Goal: Information Seeking & Learning: Learn about a topic

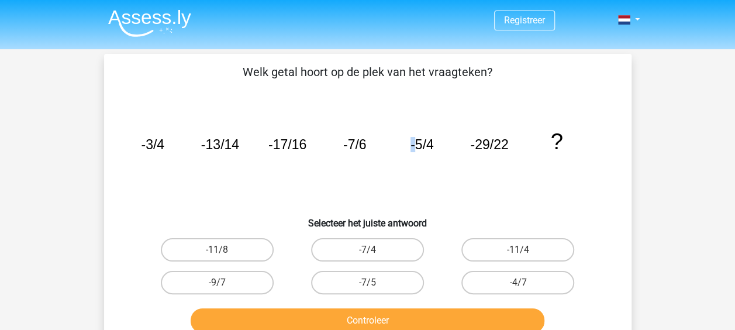
drag, startPoint x: 413, startPoint y: 147, endPoint x: 406, endPoint y: 144, distance: 8.1
click at [406, 144] on icon "image/svg+xml -3/4 -13/14 -17/16 -7/6 -5/4 -29/22 ?" at bounding box center [367, 149] width 471 height 118
drag, startPoint x: 406, startPoint y: 144, endPoint x: 421, endPoint y: 161, distance: 23.6
click at [421, 161] on icon "image/svg+xml -3/4 -13/14 -17/16 -7/6 -5/4 -29/22 ?" at bounding box center [367, 149] width 471 height 118
drag, startPoint x: 160, startPoint y: 141, endPoint x: 170, endPoint y: 146, distance: 11.3
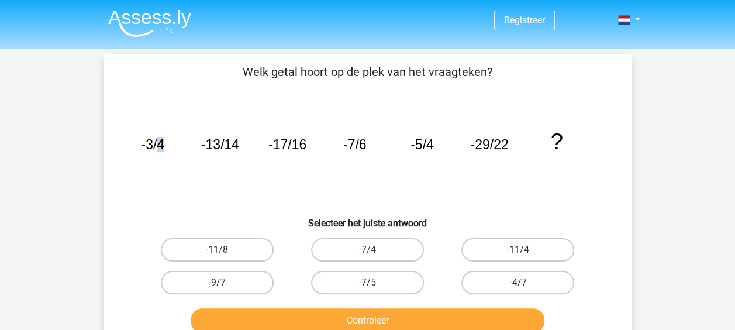
click at [170, 146] on icon "image/svg+xml -3/4 -13/14 -17/16 -7/6 -5/4 -29/22 ?" at bounding box center [367, 149] width 471 height 118
drag, startPoint x: 305, startPoint y: 140, endPoint x: 295, endPoint y: 137, distance: 10.5
click at [164, 137] on tspan "-17/16" at bounding box center [152, 144] width 23 height 15
click at [424, 146] on icon "image/svg+xml -3/4 -13/14 -17/16 -7/6 -5/4 -29/22 ?" at bounding box center [367, 149] width 471 height 118
drag, startPoint x: 424, startPoint y: 146, endPoint x: 398, endPoint y: 179, distance: 42.0
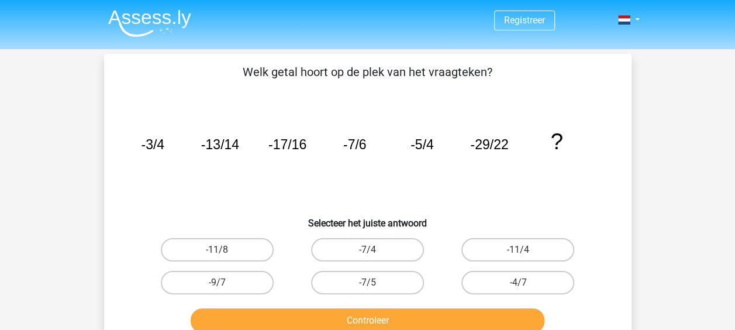
click at [403, 178] on icon "image/svg+xml -3/4 -13/14 -17/16 -7/6 -5/4 -29/22 ?" at bounding box center [367, 149] width 471 height 118
drag, startPoint x: 220, startPoint y: 143, endPoint x: 236, endPoint y: 148, distance: 17.2
click at [164, 148] on tspan "-13/14" at bounding box center [152, 144] width 23 height 15
drag, startPoint x: 236, startPoint y: 148, endPoint x: 253, endPoint y: 158, distance: 19.4
click at [253, 158] on icon "image/svg+xml -3/4 -13/14 -17/16 -7/6 -5/4 -29/22 ?" at bounding box center [367, 149] width 471 height 118
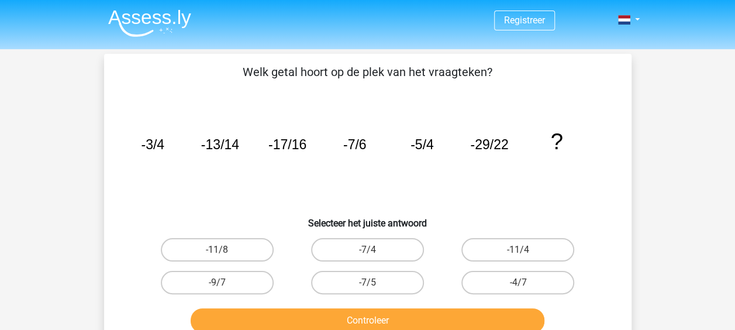
click at [254, 171] on icon "image/svg+xml -3/4 -13/14 -17/16 -7/6 -5/4 -29/22 ?" at bounding box center [367, 149] width 471 height 118
drag, startPoint x: 224, startPoint y: 143, endPoint x: 247, endPoint y: 151, distance: 24.2
click at [247, 151] on icon "image/svg+xml -3/4 -13/14 -17/16 -7/6 -5/4 -29/22 ?" at bounding box center [367, 149] width 471 height 118
drag, startPoint x: 247, startPoint y: 151, endPoint x: 258, endPoint y: 162, distance: 16.1
click at [258, 162] on icon "image/svg+xml -3/4 -13/14 -17/16 -7/6 -5/4 -29/22 ?" at bounding box center [367, 149] width 471 height 118
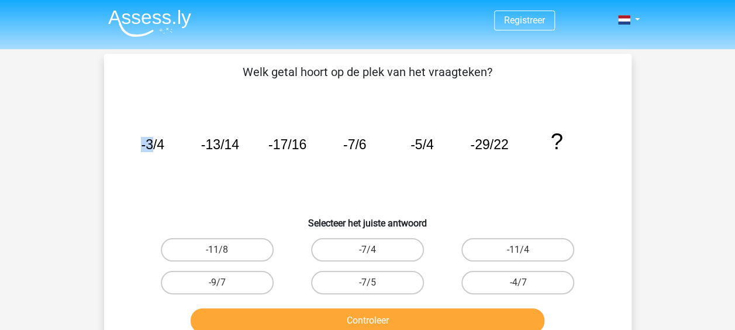
drag, startPoint x: 152, startPoint y: 143, endPoint x: 141, endPoint y: 138, distance: 11.5
click at [141, 138] on tspan "-3/4" at bounding box center [152, 144] width 23 height 15
drag, startPoint x: 141, startPoint y: 138, endPoint x: 169, endPoint y: 153, distance: 31.1
click at [169, 153] on icon "image/svg+xml -3/4 -13/14 -17/16 -7/6 -5/4 -29/22 ?" at bounding box center [367, 149] width 471 height 118
click at [154, 141] on tspan "-3/4" at bounding box center [152, 144] width 23 height 15
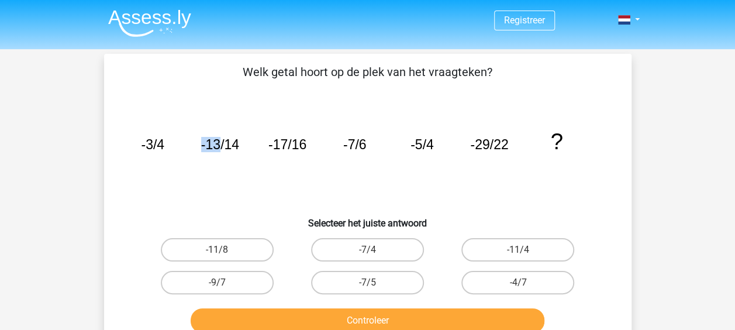
drag, startPoint x: 213, startPoint y: 143, endPoint x: 219, endPoint y: 146, distance: 7.1
click at [164, 146] on tspan "-13/14" at bounding box center [152, 144] width 23 height 15
drag, startPoint x: 219, startPoint y: 146, endPoint x: 242, endPoint y: 157, distance: 25.1
click at [242, 157] on icon "image/svg+xml -3/4 -13/14 -17/16 -7/6 -5/4 -29/22 ?" at bounding box center [367, 149] width 471 height 118
drag, startPoint x: 268, startPoint y: 144, endPoint x: 284, endPoint y: 146, distance: 15.9
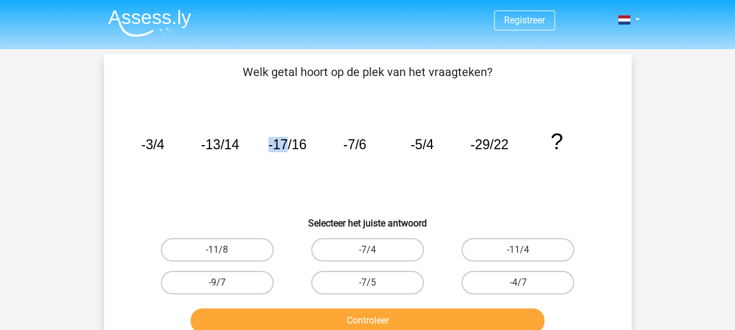
click at [164, 146] on tspan "-17/16" at bounding box center [152, 144] width 23 height 15
drag, startPoint x: 284, startPoint y: 146, endPoint x: 297, endPoint y: 148, distance: 13.1
click at [164, 148] on tspan "-17/16" at bounding box center [152, 144] width 23 height 15
click at [350, 242] on label "-7/4" at bounding box center [367, 249] width 113 height 23
click at [367, 250] on input "-7/4" at bounding box center [371, 254] width 8 height 8
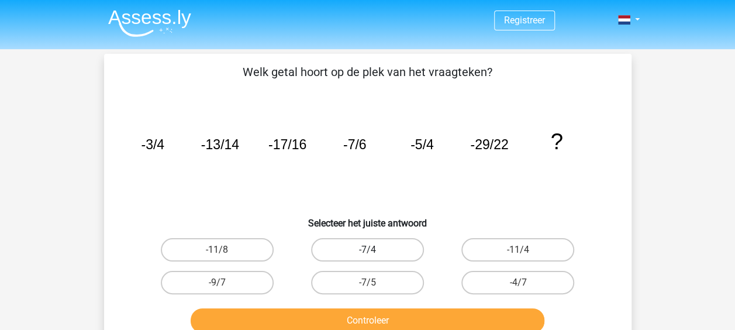
radio input "true"
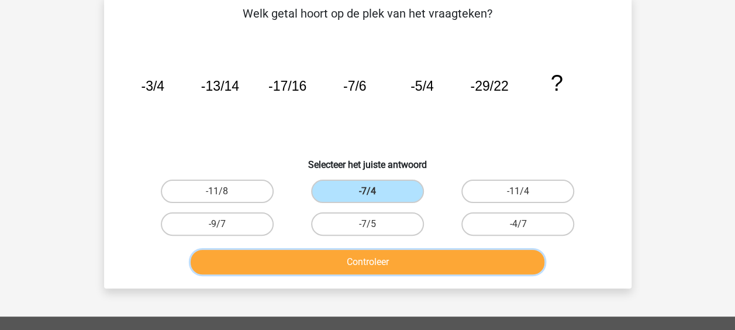
click at [366, 254] on button "Controleer" at bounding box center [368, 262] width 354 height 25
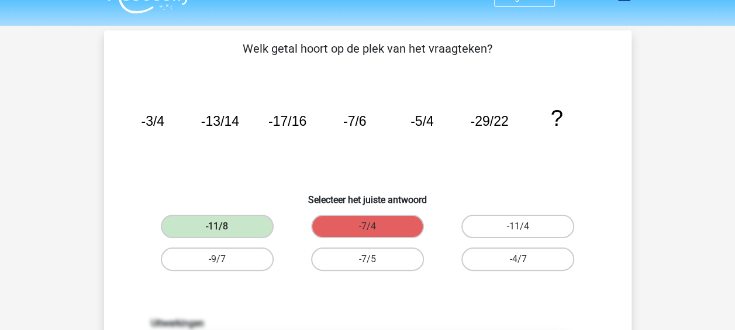
scroll to position [0, 0]
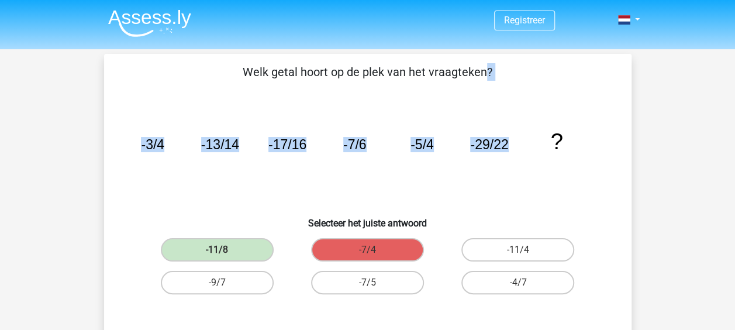
drag, startPoint x: 244, startPoint y: 68, endPoint x: 519, endPoint y: 146, distance: 285.5
copy div "Welk getal hoort op de plek van het vraagteken? image/svg+xml -3/4 -13/14 -17/1…"
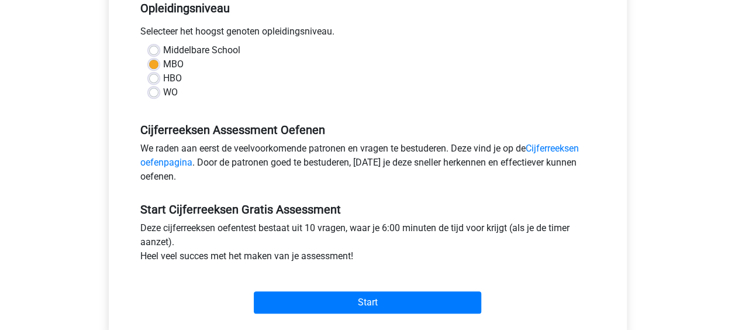
scroll to position [367, 0]
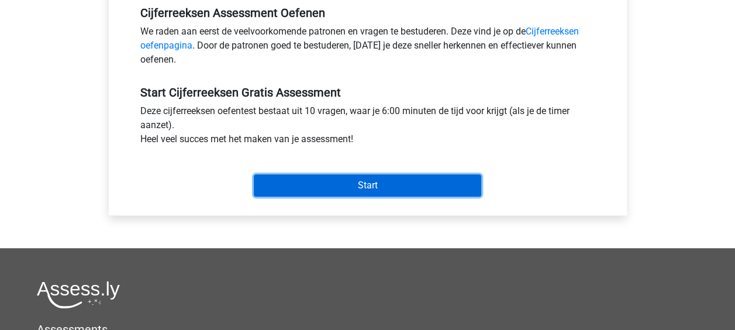
click at [295, 186] on input "Start" at bounding box center [367, 185] width 227 height 22
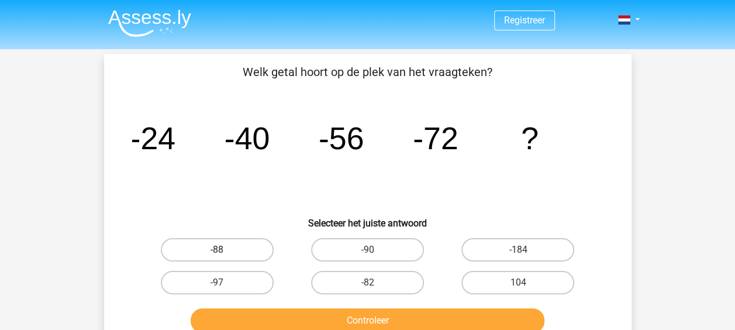
click at [224, 247] on label "-88" at bounding box center [217, 249] width 113 height 23
click at [224, 250] on input "-88" at bounding box center [221, 254] width 8 height 8
radio input "true"
click at [412, 313] on button "Controleer" at bounding box center [368, 320] width 354 height 25
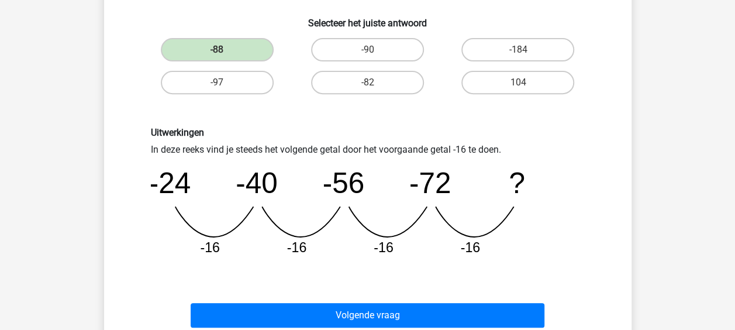
scroll to position [234, 0]
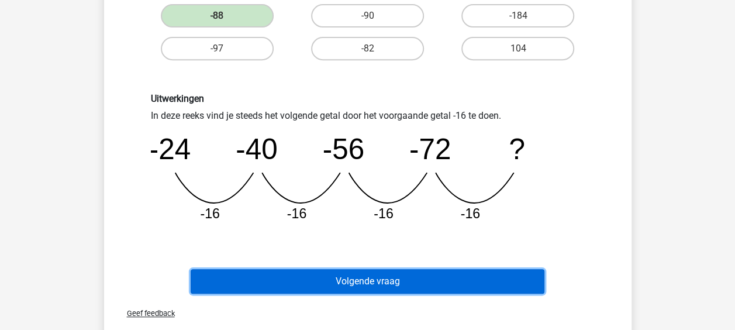
click at [331, 282] on button "Volgende vraag" at bounding box center [368, 281] width 354 height 25
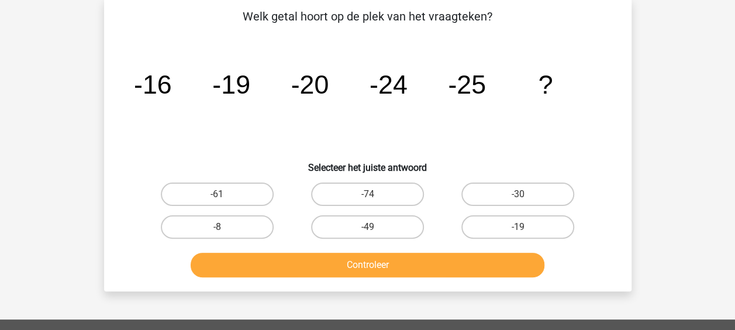
scroll to position [54, 0]
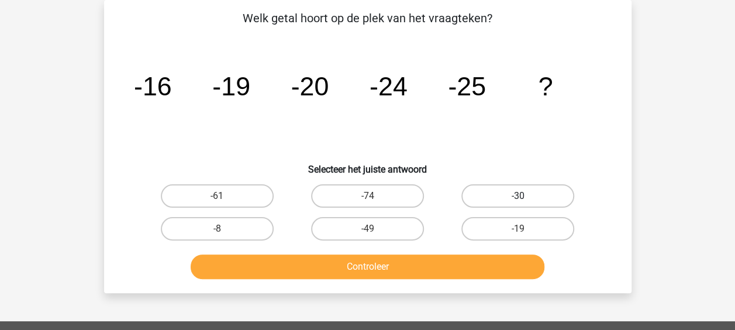
click at [510, 196] on label "-30" at bounding box center [517, 195] width 113 height 23
click at [518, 196] on input "-30" at bounding box center [522, 200] width 8 height 8
radio input "true"
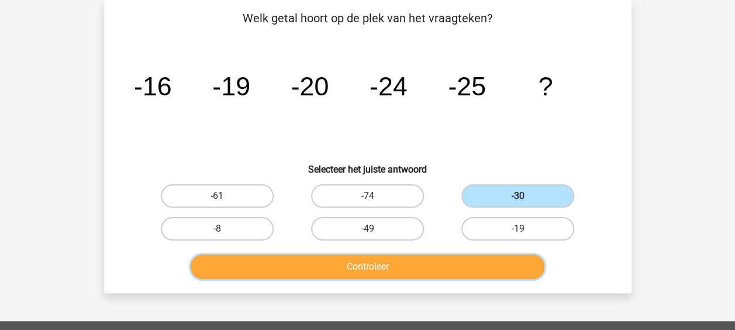
click at [413, 268] on button "Controleer" at bounding box center [368, 266] width 354 height 25
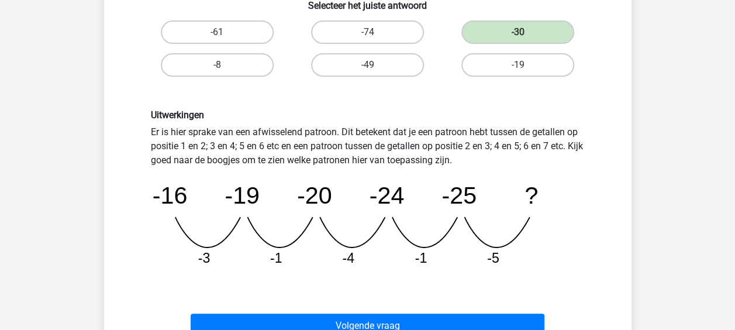
scroll to position [229, 0]
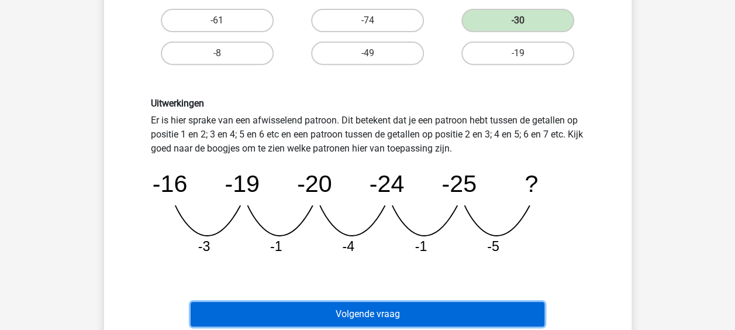
click at [453, 307] on button "Volgende vraag" at bounding box center [368, 314] width 354 height 25
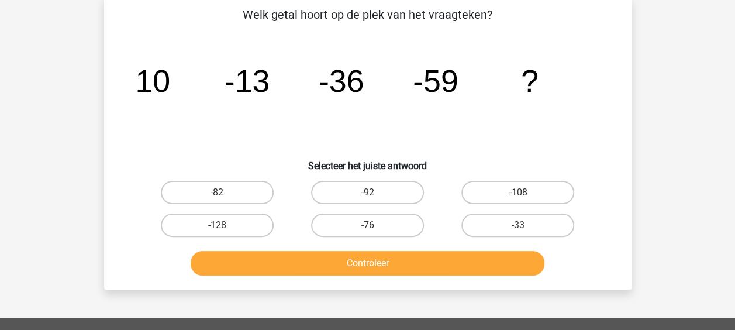
scroll to position [54, 0]
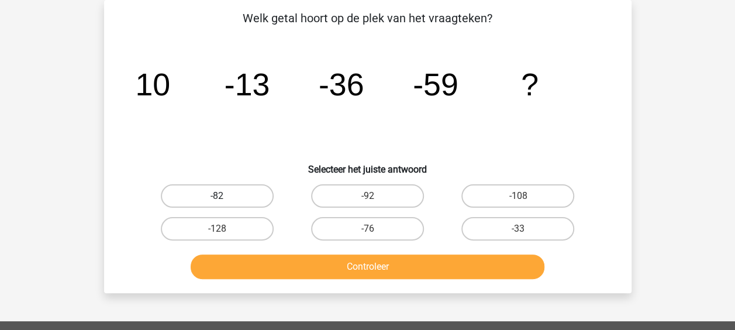
click at [250, 199] on label "-82" at bounding box center [217, 195] width 113 height 23
click at [224, 199] on input "-82" at bounding box center [221, 200] width 8 height 8
radio input "true"
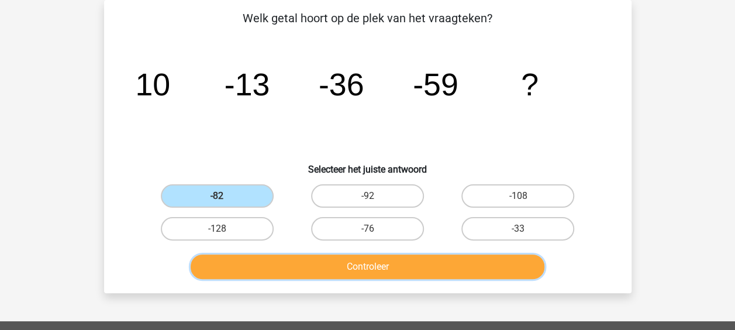
click at [375, 268] on button "Controleer" at bounding box center [368, 266] width 354 height 25
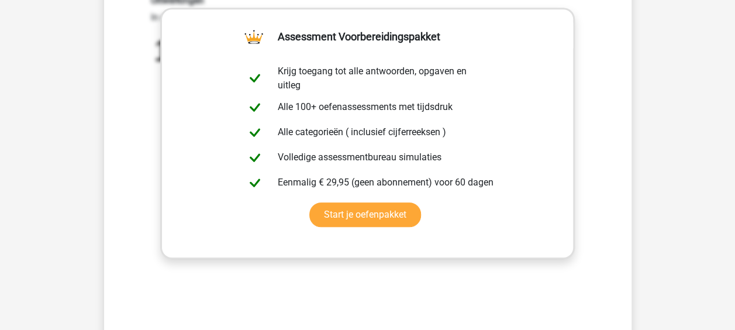
scroll to position [580, 0]
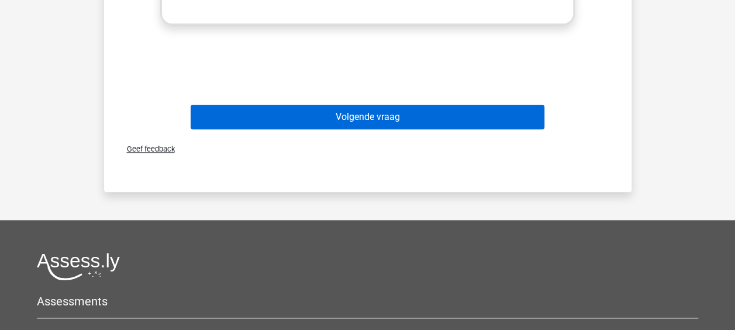
click at [389, 104] on div "Volgende vraag" at bounding box center [368, 114] width 490 height 39
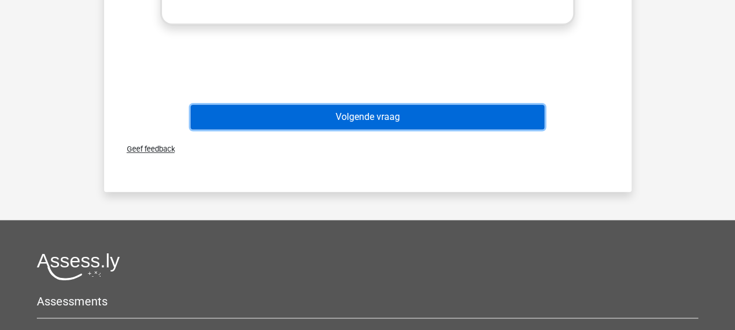
click at [403, 118] on button "Volgende vraag" at bounding box center [368, 117] width 354 height 25
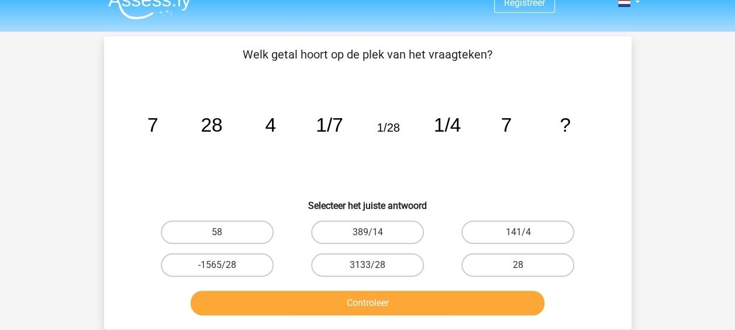
scroll to position [0, 0]
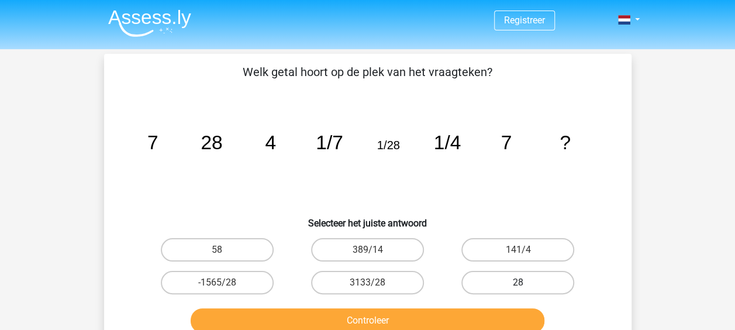
click at [507, 278] on label "28" at bounding box center [517, 282] width 113 height 23
click at [518, 282] on input "28" at bounding box center [522, 286] width 8 height 8
radio input "true"
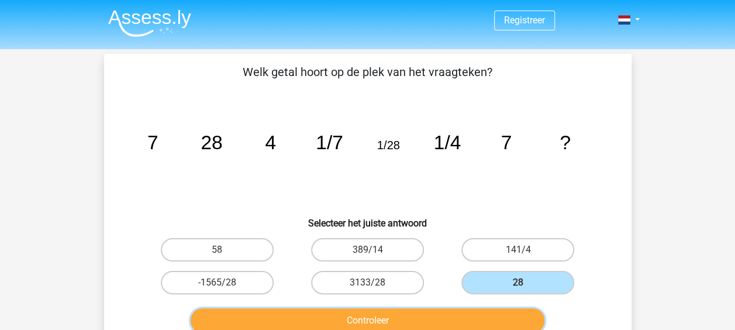
click at [444, 316] on button "Controleer" at bounding box center [368, 320] width 354 height 25
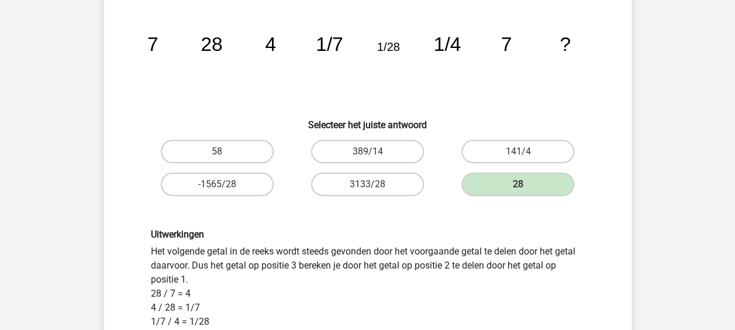
scroll to position [117, 0]
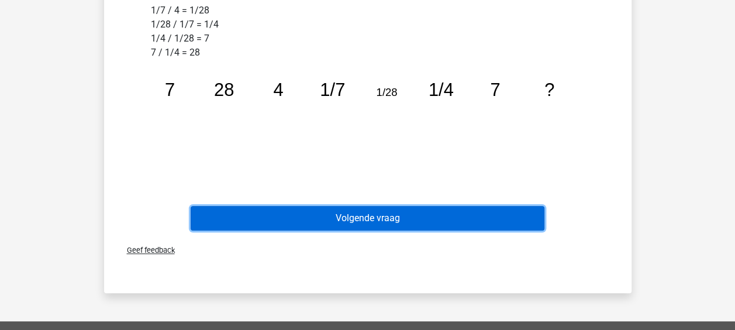
click at [402, 216] on button "Volgende vraag" at bounding box center [368, 218] width 354 height 25
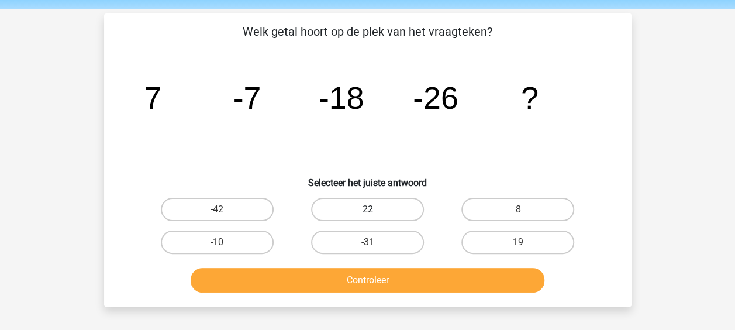
scroll to position [58, 0]
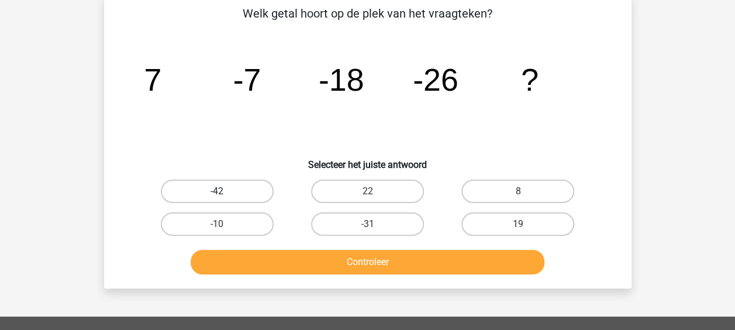
click at [208, 188] on label "-42" at bounding box center [217, 190] width 113 height 23
click at [217, 191] on input "-42" at bounding box center [221, 195] width 8 height 8
radio input "true"
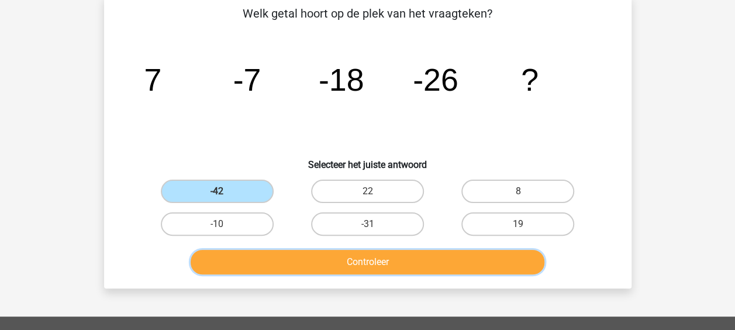
click at [355, 262] on button "Controleer" at bounding box center [368, 262] width 354 height 25
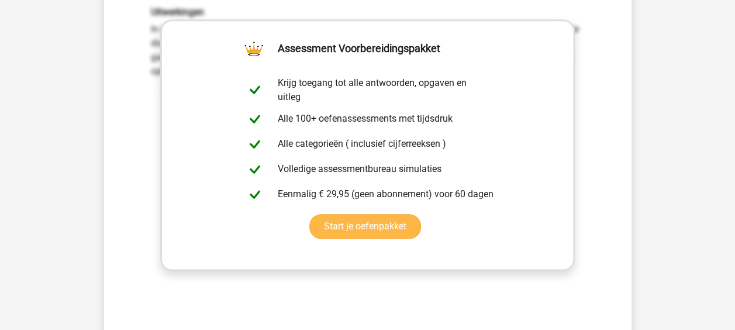
scroll to position [292, 0]
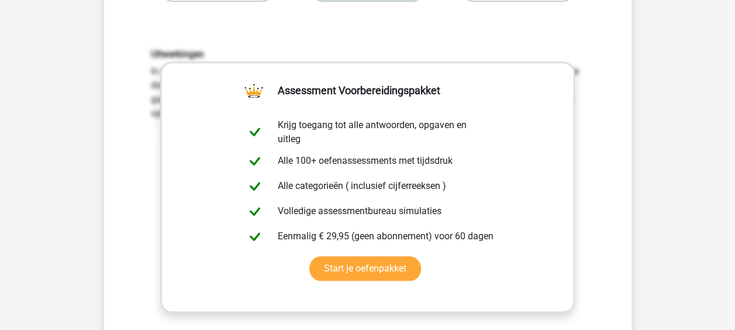
click at [119, 57] on div "Welk getal hoort op de plek van het vraagteken? image/svg+xml 7 -7 -18 -26 ? Se…" at bounding box center [368, 96] width 518 height 651
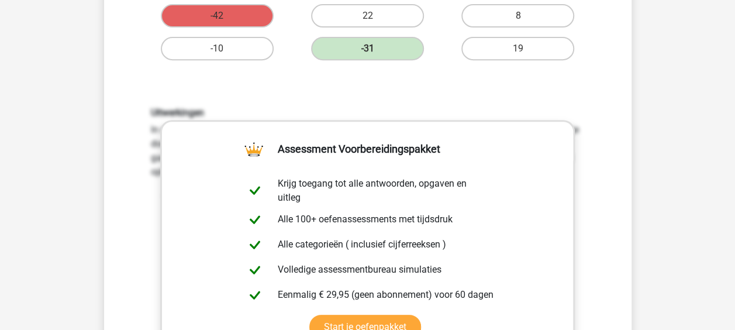
click at [561, 93] on div "Uitwerkingen In deze reeks vind je het tweede getal door het eerste getal -14 t…" at bounding box center [368, 260] width 490 height 362
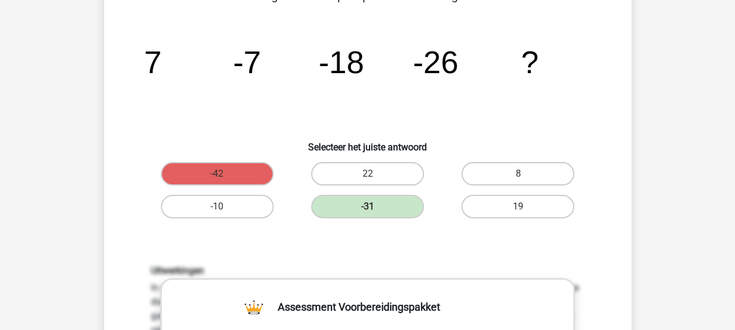
scroll to position [58, 0]
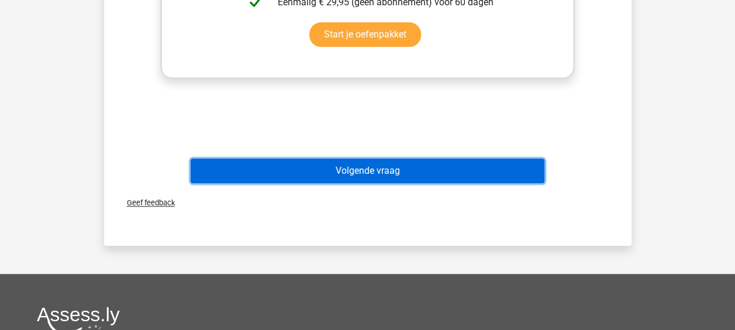
click at [361, 170] on button "Volgende vraag" at bounding box center [368, 170] width 354 height 25
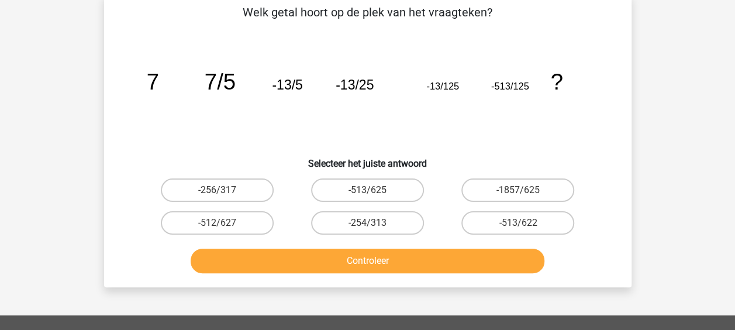
scroll to position [54, 0]
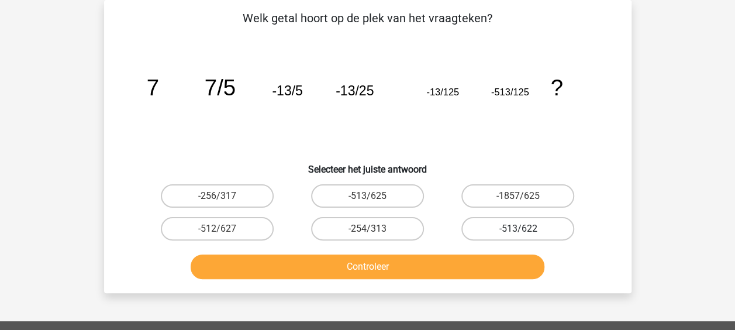
drag, startPoint x: 502, startPoint y: 222, endPoint x: 474, endPoint y: 226, distance: 27.7
click at [501, 218] on label "-513/622" at bounding box center [517, 228] width 113 height 23
click at [518, 229] on input "-513/622" at bounding box center [522, 233] width 8 height 8
radio input "true"
click at [442, 252] on div "Controleer" at bounding box center [368, 264] width 490 height 39
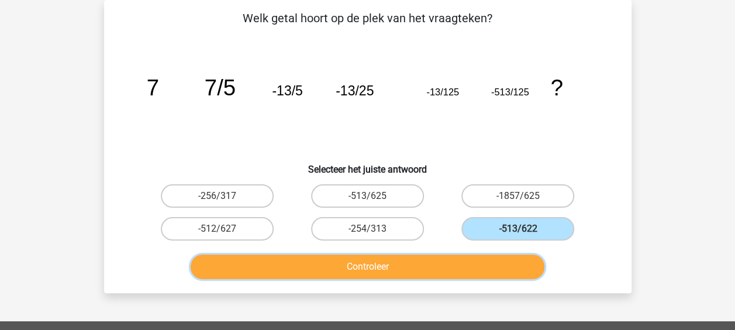
click at [453, 271] on button "Controleer" at bounding box center [368, 266] width 354 height 25
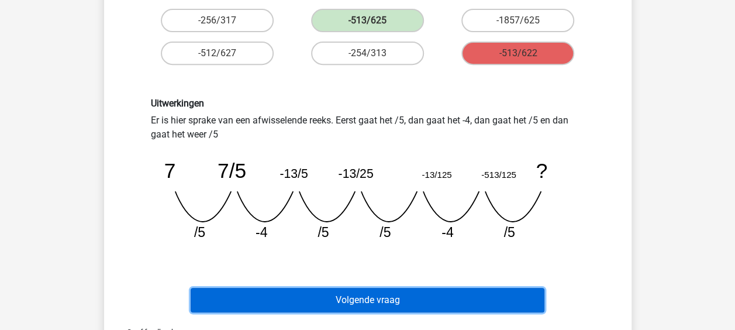
click at [419, 291] on button "Volgende vraag" at bounding box center [368, 300] width 354 height 25
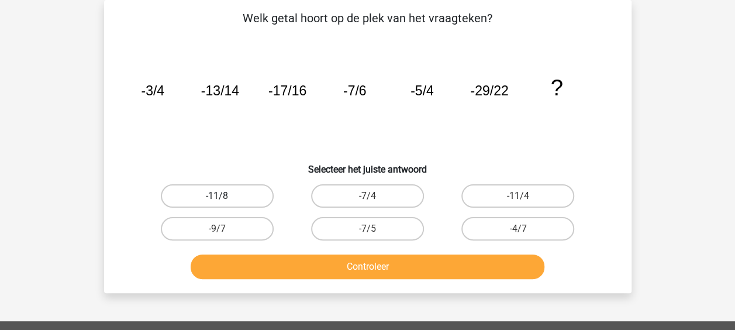
click at [260, 191] on label "-11/8" at bounding box center [217, 195] width 113 height 23
click at [224, 196] on input "-11/8" at bounding box center [221, 200] width 8 height 8
radio input "true"
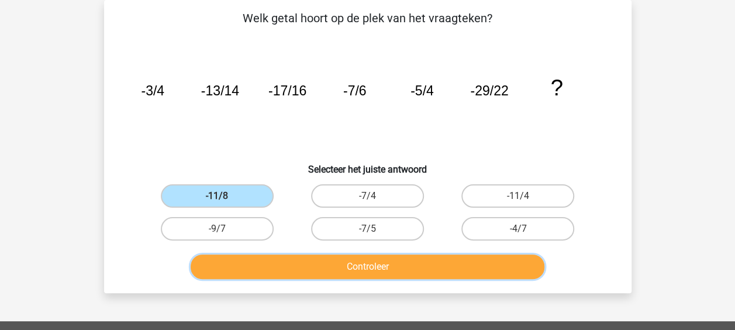
click at [327, 277] on button "Controleer" at bounding box center [368, 266] width 354 height 25
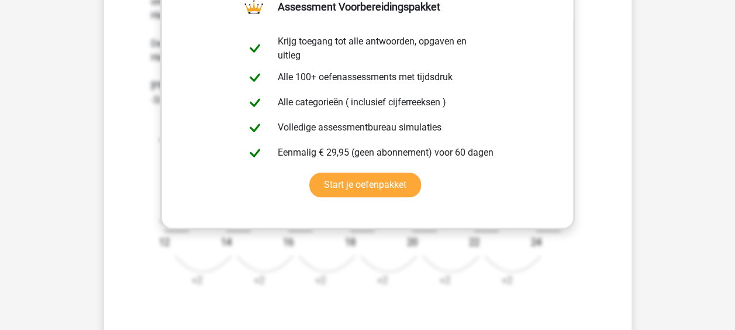
scroll to position [409, 0]
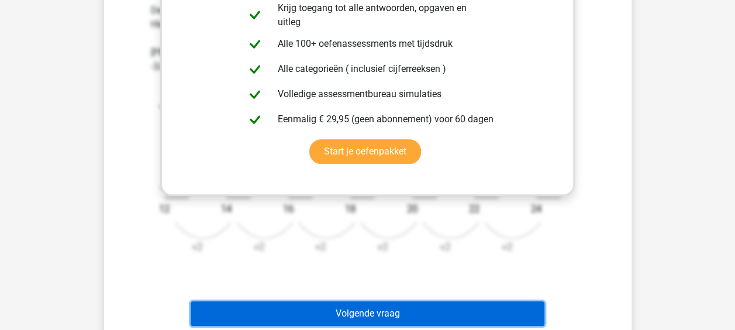
click at [390, 311] on button "Volgende vraag" at bounding box center [368, 313] width 354 height 25
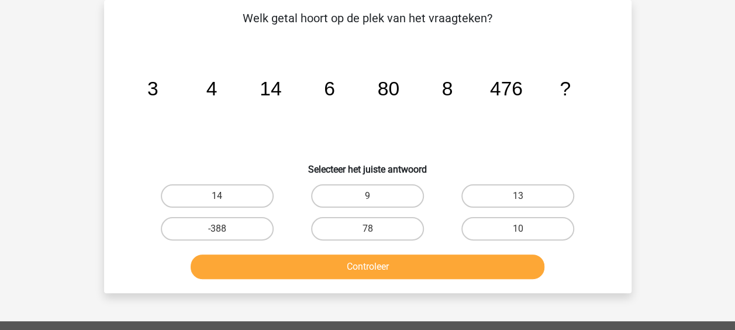
scroll to position [0, 0]
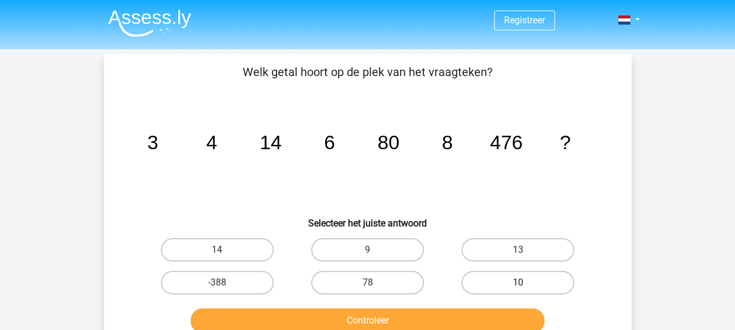
click at [527, 287] on label "10" at bounding box center [517, 282] width 113 height 23
click at [526, 287] on input "10" at bounding box center [522, 286] width 8 height 8
radio input "true"
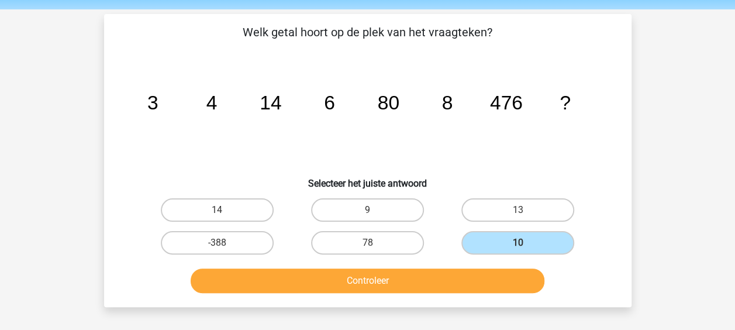
scroll to position [58, 0]
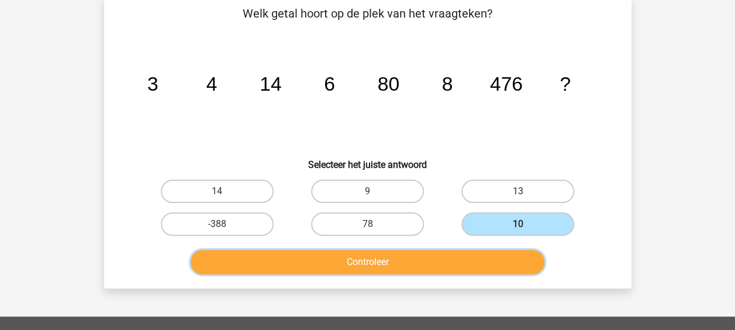
click at [364, 267] on button "Controleer" at bounding box center [368, 262] width 354 height 25
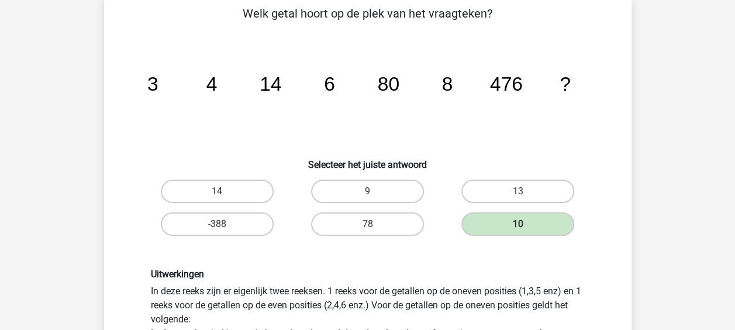
drag, startPoint x: 212, startPoint y: 80, endPoint x: 237, endPoint y: 83, distance: 24.7
click at [237, 83] on icon "image/svg+xml 3 4 14 6 80 8 476 ?" at bounding box center [367, 91] width 471 height 118
drag, startPoint x: 329, startPoint y: 83, endPoint x: 337, endPoint y: 86, distance: 9.2
click at [337, 86] on icon "image/svg+xml 3 4 14 6 80 8 476 ?" at bounding box center [367, 91] width 471 height 118
copy tspan "6"
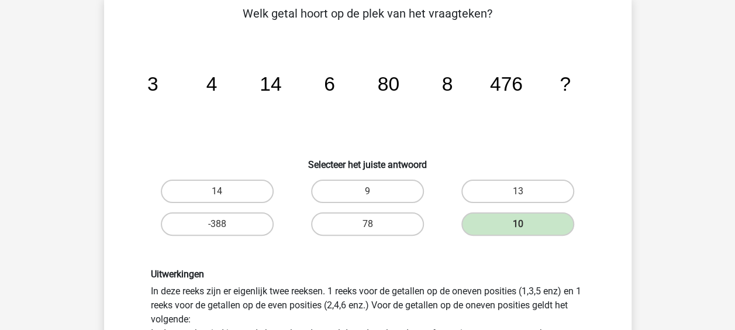
click at [518, 160] on h6 "Selecteer het juiste antwoord" at bounding box center [368, 160] width 490 height 20
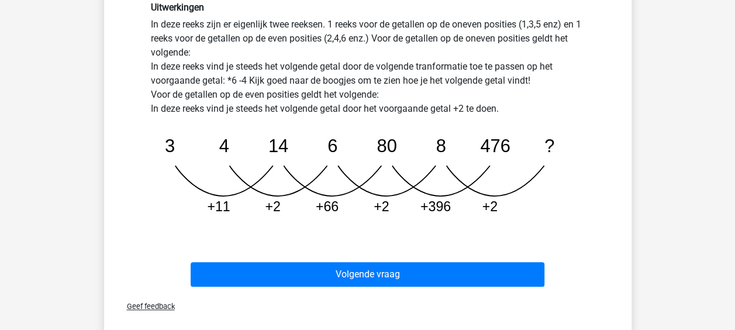
scroll to position [351, 0]
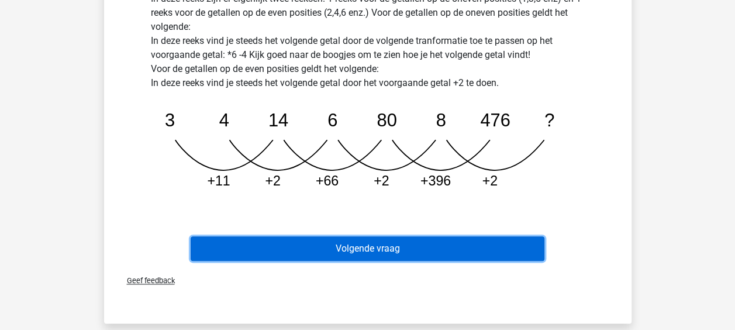
click at [365, 243] on button "Volgende vraag" at bounding box center [368, 248] width 354 height 25
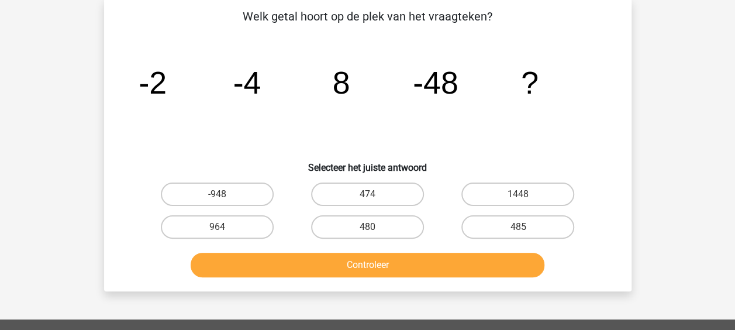
scroll to position [54, 0]
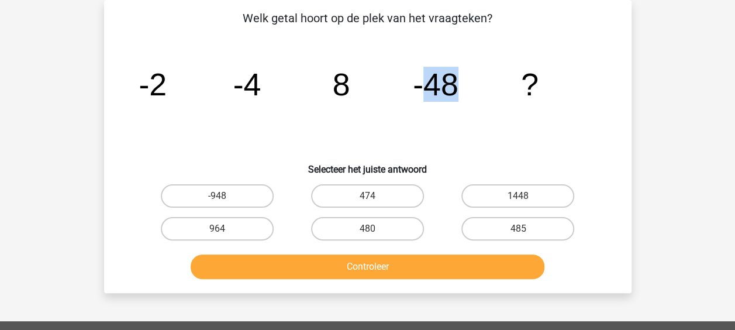
drag, startPoint x: 421, startPoint y: 66, endPoint x: 456, endPoint y: 77, distance: 36.8
click at [456, 77] on icon "image/svg+xml -2 -4 8 -48 ?" at bounding box center [367, 95] width 471 height 118
drag, startPoint x: 456, startPoint y: 77, endPoint x: 460, endPoint y: 141, distance: 64.4
click at [460, 141] on icon "image/svg+xml -2 -4 8 -48 ?" at bounding box center [367, 95] width 471 height 118
drag, startPoint x: 261, startPoint y: 68, endPoint x: 190, endPoint y: 102, distance: 78.4
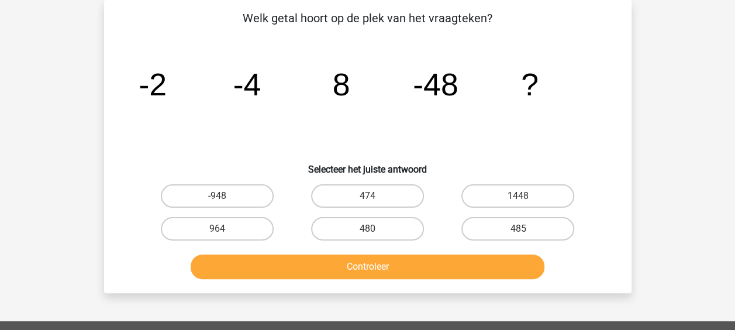
click at [190, 102] on icon "image/svg+xml -2 -4 8 -48 ?" at bounding box center [367, 95] width 471 height 118
click at [381, 227] on label "480" at bounding box center [367, 228] width 113 height 23
click at [375, 229] on input "480" at bounding box center [371, 233] width 8 height 8
radio input "true"
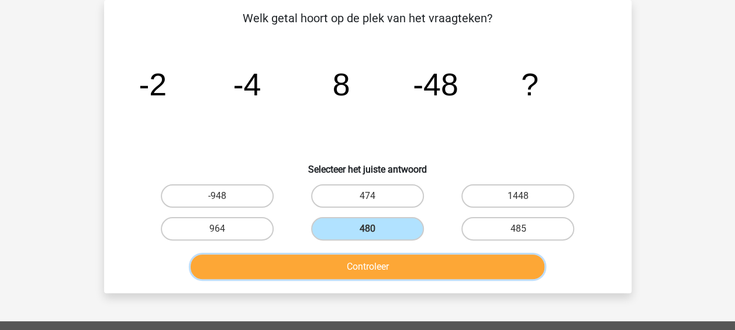
click at [381, 272] on button "Controleer" at bounding box center [368, 266] width 354 height 25
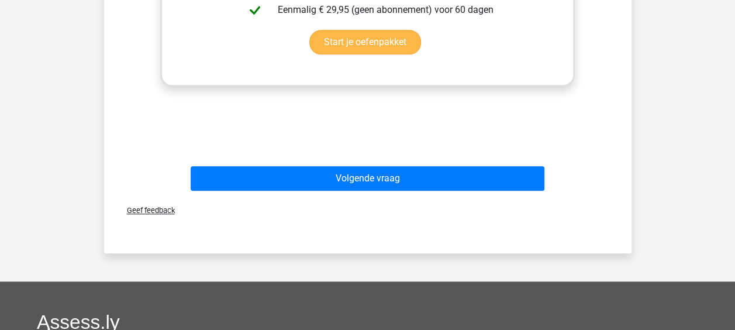
scroll to position [521, 0]
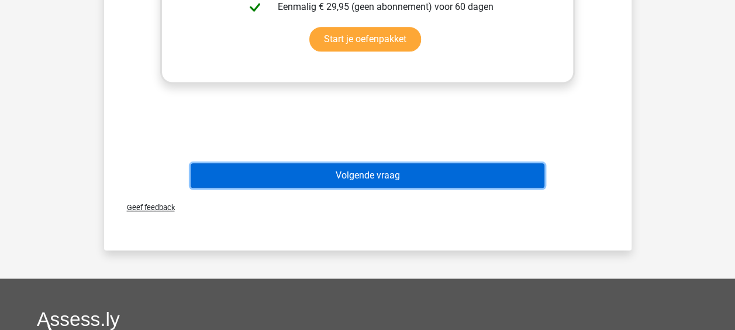
click at [421, 167] on button "Volgende vraag" at bounding box center [368, 175] width 354 height 25
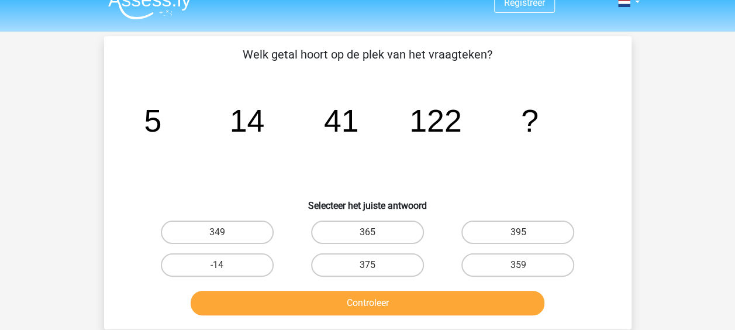
scroll to position [0, 0]
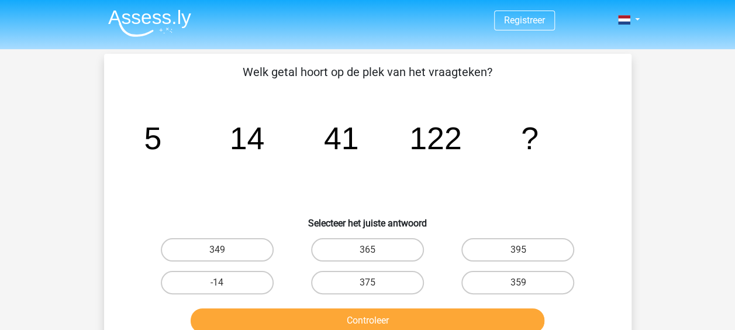
drag, startPoint x: 557, startPoint y: 141, endPoint x: 644, endPoint y: 169, distance: 91.3
click at [644, 169] on div "Vraag 10 van de 10 Categorie: cijferreeksen set 1 Welk getal hoort op de plek v…" at bounding box center [367, 200] width 555 height 293
click at [389, 278] on label "375" at bounding box center [367, 282] width 113 height 23
click at [375, 282] on input "375" at bounding box center [371, 286] width 8 height 8
radio input "true"
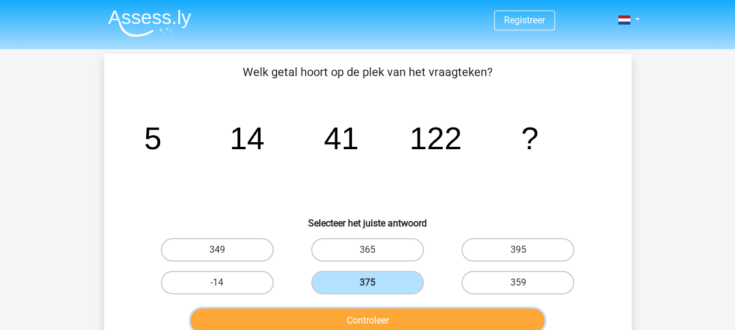
click at [395, 316] on button "Controleer" at bounding box center [368, 320] width 354 height 25
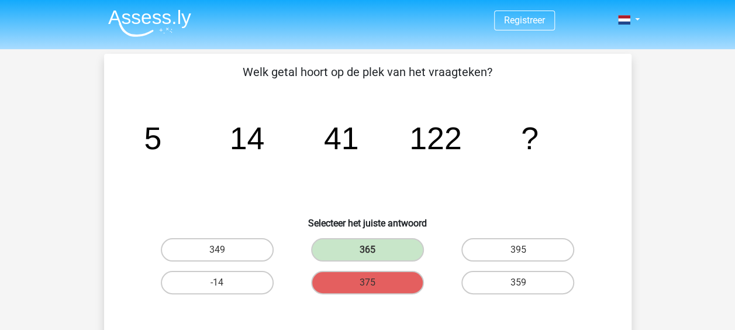
click at [147, 23] on img at bounding box center [149, 22] width 83 height 27
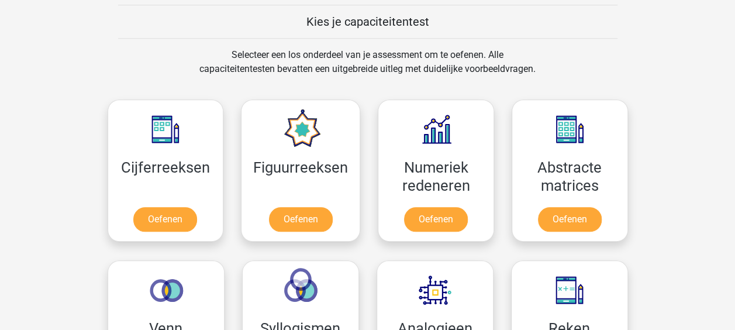
scroll to position [526, 0]
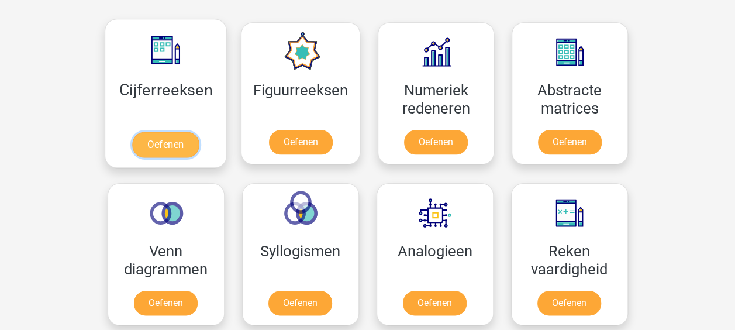
click at [160, 134] on link "Oefenen" at bounding box center [165, 145] width 67 height 26
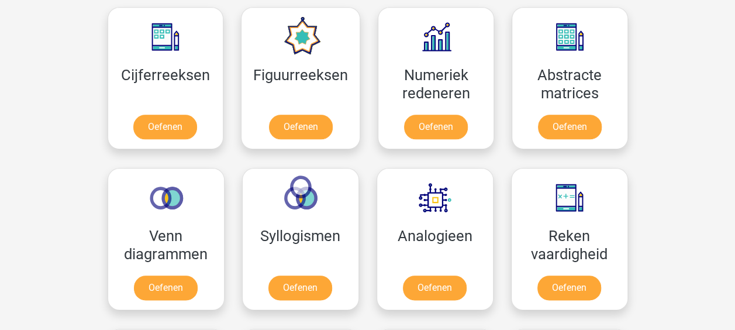
scroll to position [468, 0]
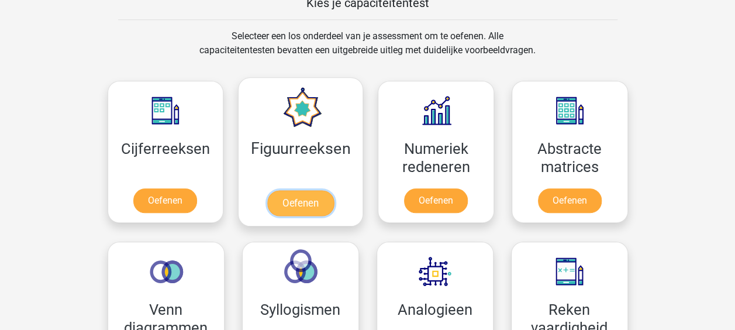
click at [310, 190] on link "Oefenen" at bounding box center [300, 203] width 67 height 26
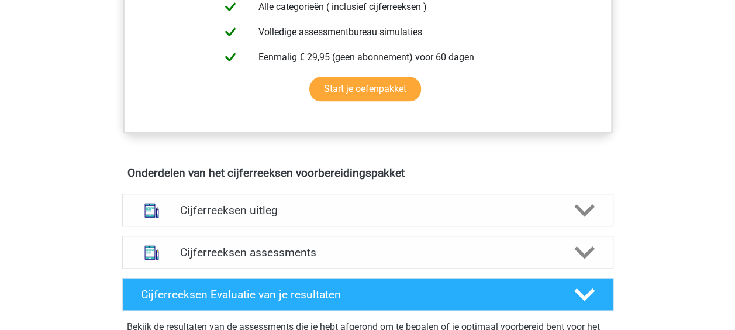
scroll to position [431, 0]
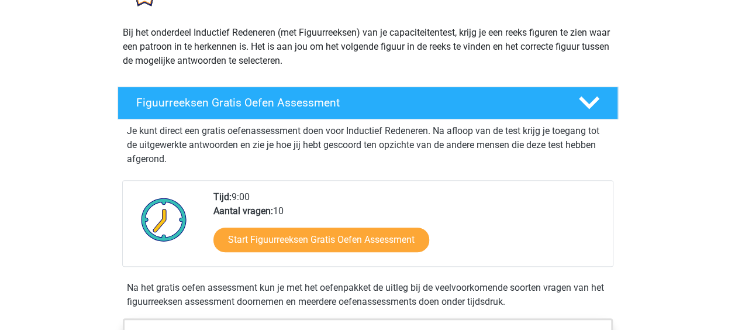
scroll to position [175, 0]
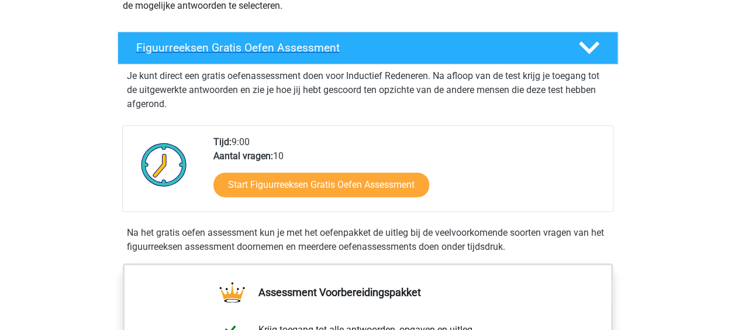
click at [282, 57] on div "Figuurreeksen Gratis Oefen Assessment" at bounding box center [368, 48] width 500 height 33
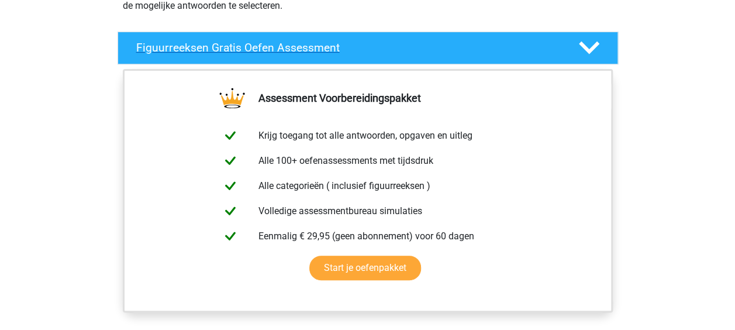
click at [568, 53] on div at bounding box center [588, 47] width 40 height 20
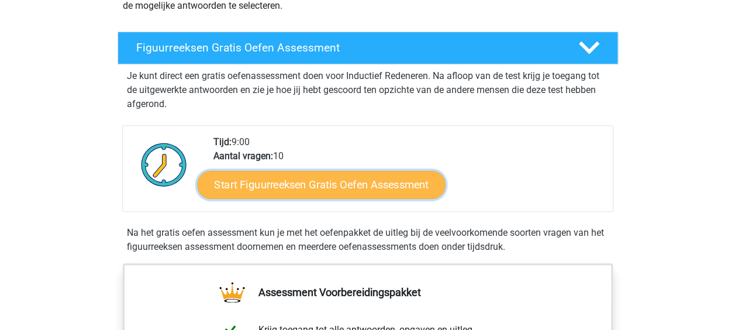
click at [358, 177] on link "Start Figuurreeksen Gratis Oefen Assessment" at bounding box center [321, 184] width 248 height 28
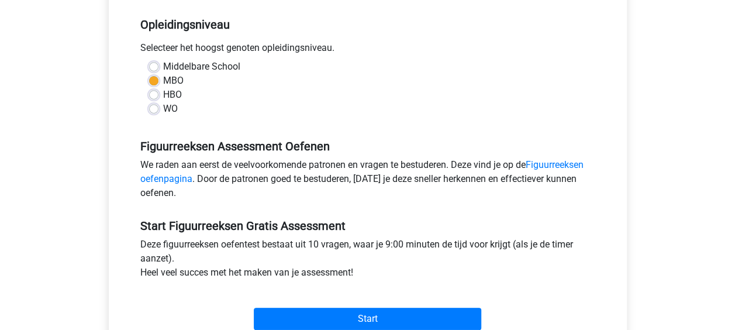
scroll to position [292, 0]
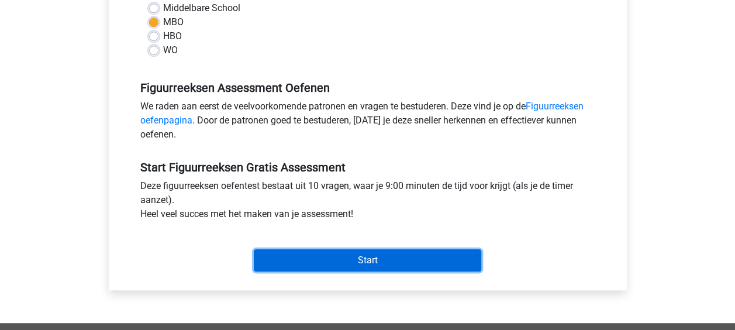
click at [344, 255] on input "Start" at bounding box center [367, 260] width 227 height 22
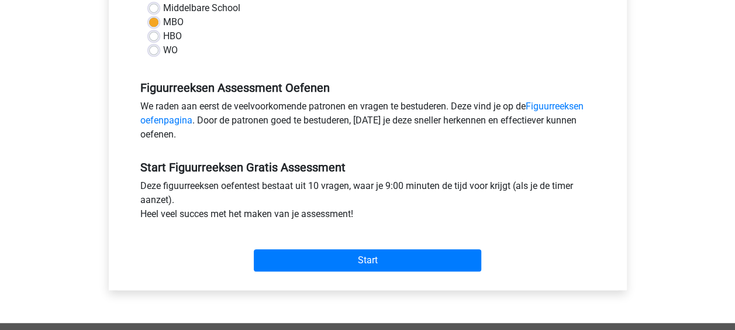
scroll to position [234, 0]
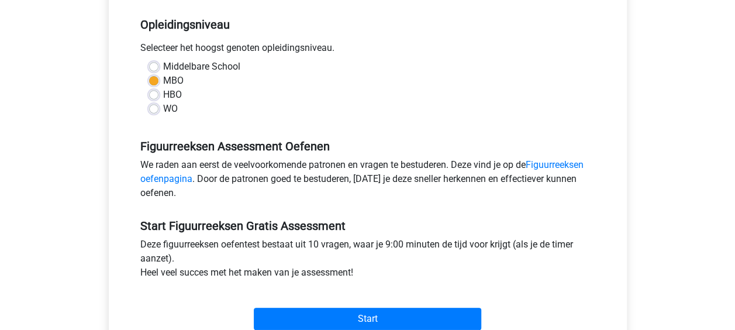
click at [164, 66] on label "Middelbare School" at bounding box center [201, 67] width 77 height 14
click at [158, 66] on input "Middelbare School" at bounding box center [153, 66] width 9 height 12
radio input "true"
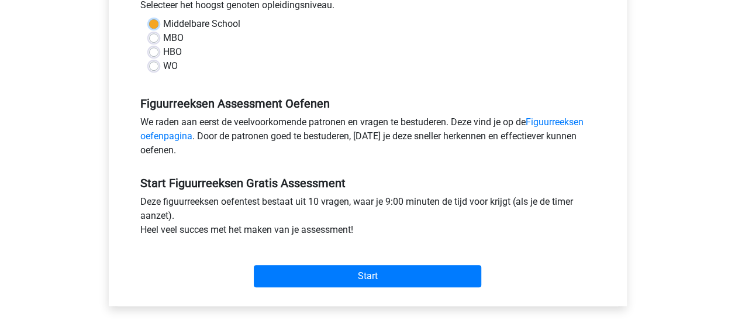
scroll to position [292, 0]
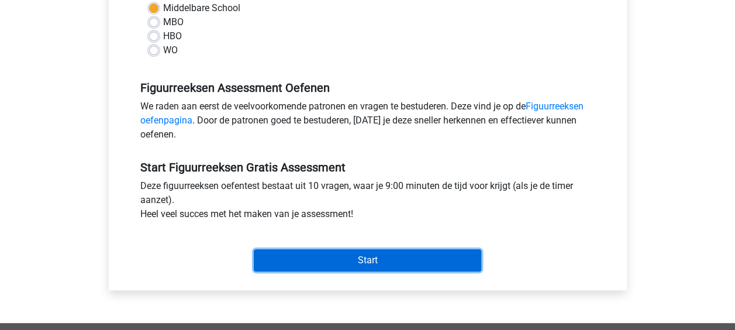
click at [375, 262] on input "Start" at bounding box center [367, 260] width 227 height 22
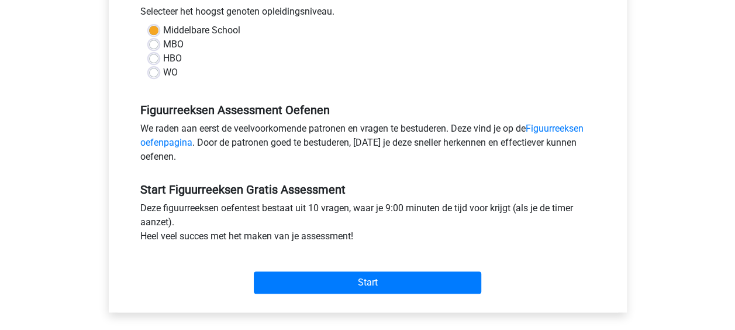
scroll to position [175, 0]
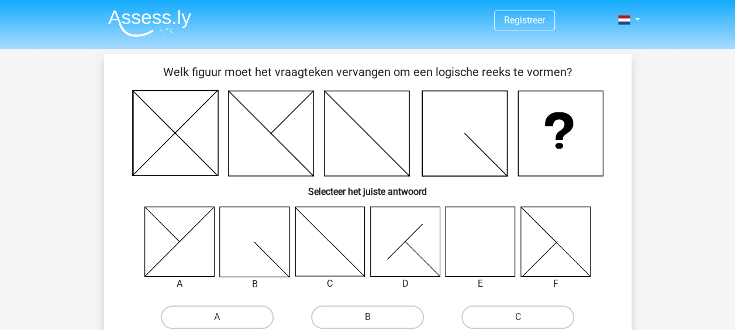
click at [489, 231] on icon at bounding box center [480, 241] width 70 height 70
click at [483, 257] on icon at bounding box center [480, 241] width 70 height 70
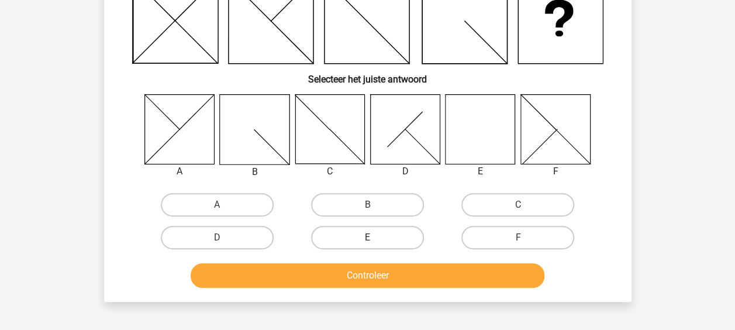
scroll to position [117, 0]
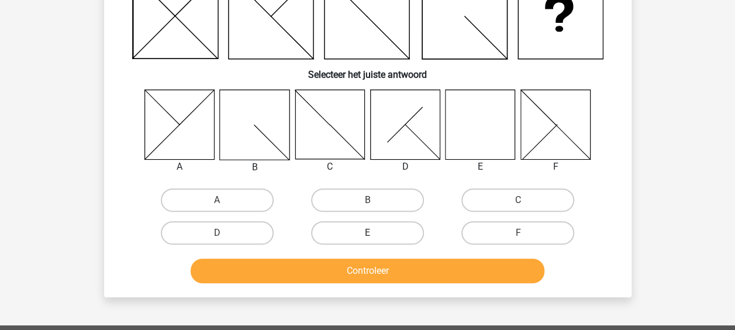
click at [374, 224] on label "E" at bounding box center [367, 232] width 113 height 23
click at [374, 233] on input "E" at bounding box center [371, 237] width 8 height 8
radio input "true"
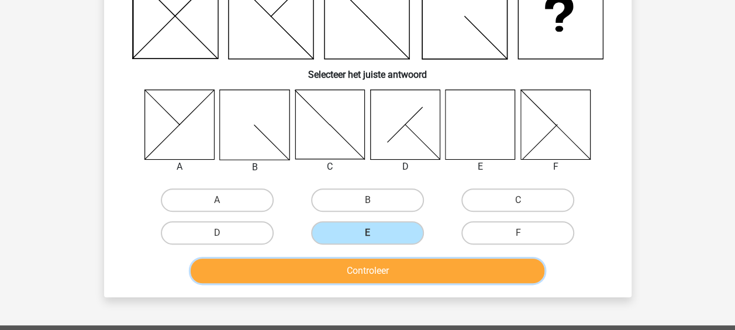
click at [394, 279] on button "Controleer" at bounding box center [368, 270] width 354 height 25
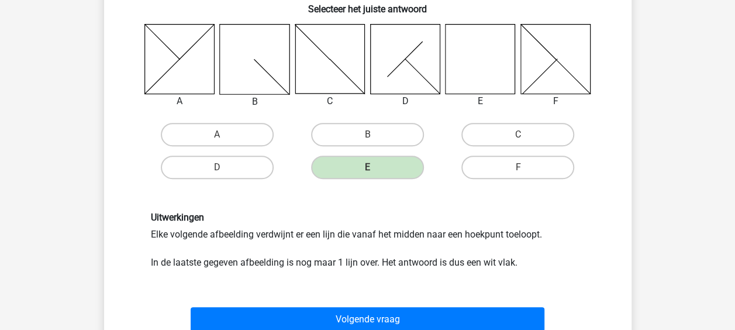
scroll to position [292, 0]
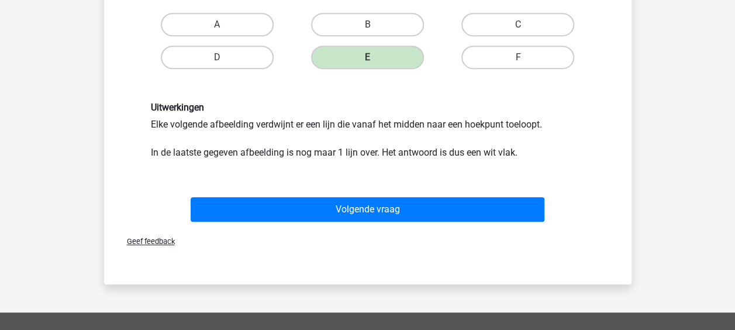
click at [388, 222] on div "Volgende vraag" at bounding box center [367, 211] width 451 height 29
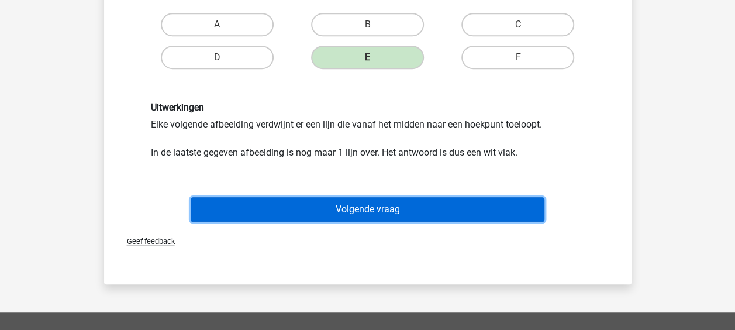
click at [384, 216] on button "Volgende vraag" at bounding box center [368, 209] width 354 height 25
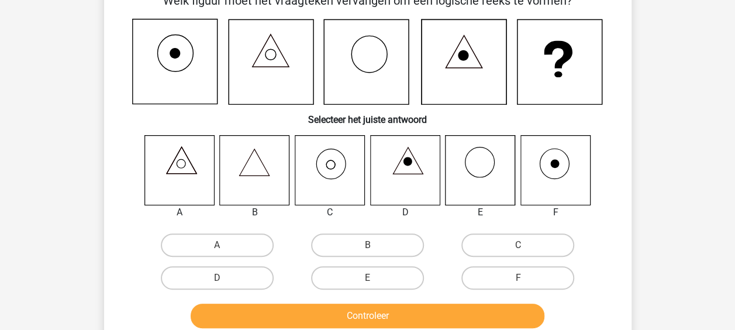
scroll to position [54, 0]
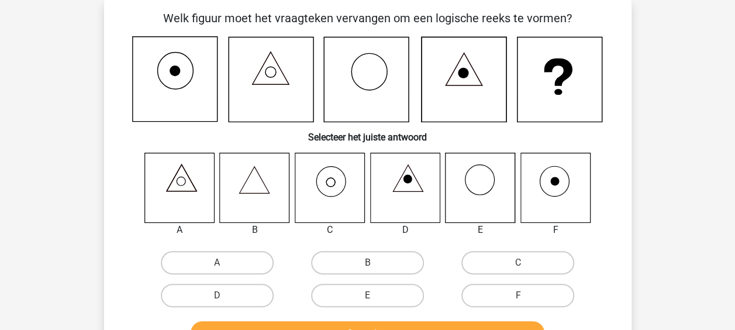
click at [326, 186] on icon at bounding box center [330, 188] width 70 height 70
click at [476, 269] on label "C" at bounding box center [517, 262] width 113 height 23
click at [518, 269] on input "C" at bounding box center [522, 266] width 8 height 8
radio input "true"
drag, startPoint x: 332, startPoint y: 233, endPoint x: 325, endPoint y: 230, distance: 7.6
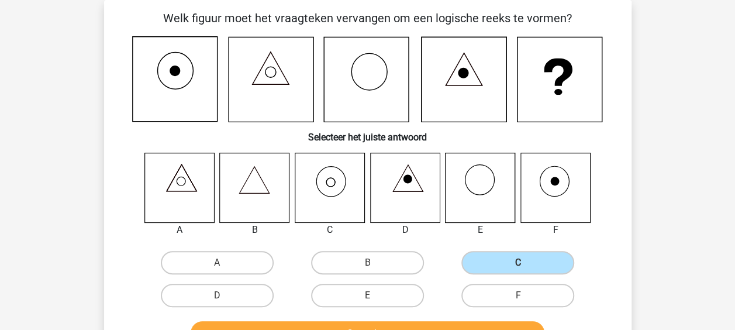
click at [325, 230] on div "C" at bounding box center [330, 230] width 88 height 14
drag, startPoint x: 325, startPoint y: 230, endPoint x: 316, endPoint y: 234, distance: 9.7
click at [316, 234] on div "C" at bounding box center [330, 230] width 88 height 14
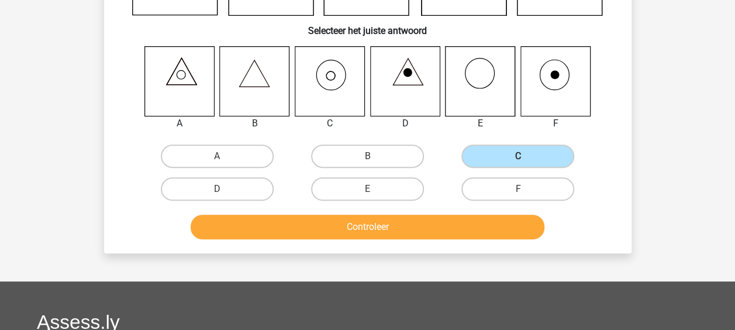
scroll to position [171, 0]
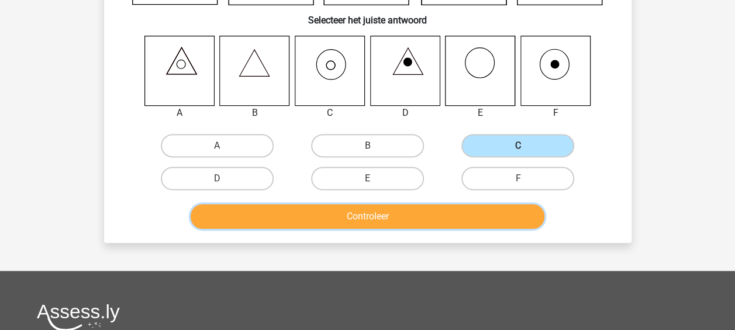
click at [399, 212] on button "Controleer" at bounding box center [368, 216] width 354 height 25
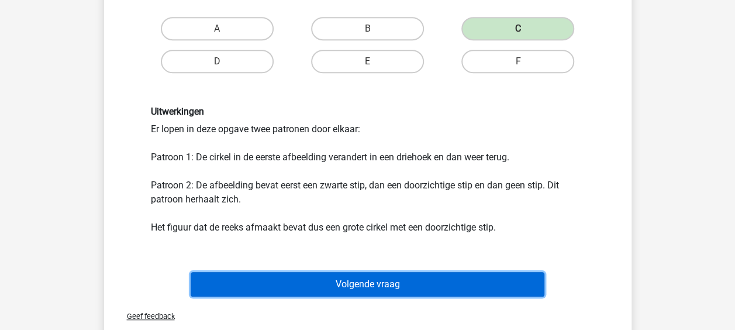
click at [419, 284] on button "Volgende vraag" at bounding box center [368, 284] width 354 height 25
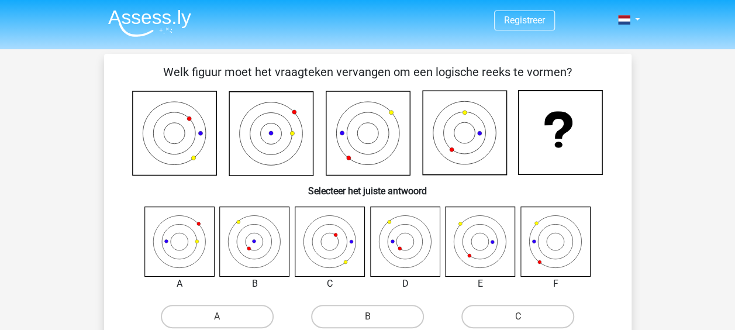
scroll to position [0, 0]
click at [349, 311] on label "B" at bounding box center [367, 316] width 113 height 23
click at [367, 316] on input "B" at bounding box center [371, 320] width 8 height 8
radio input "true"
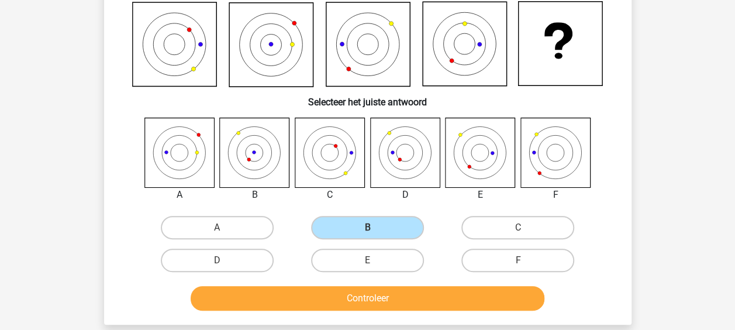
scroll to position [117, 0]
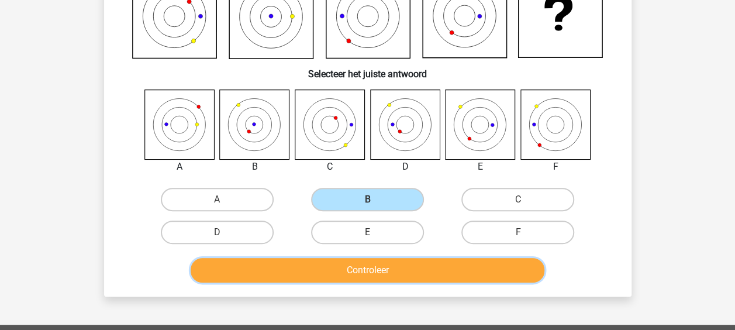
click at [436, 274] on button "Controleer" at bounding box center [368, 270] width 354 height 25
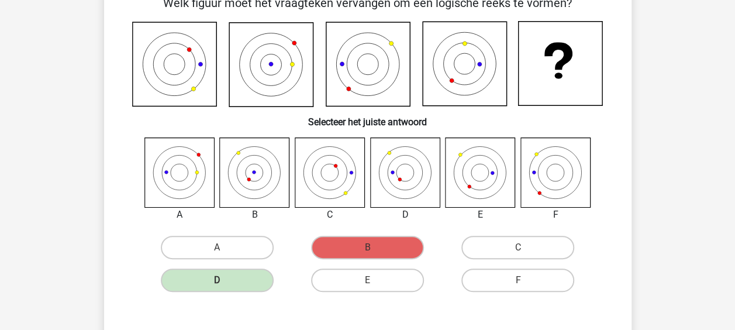
scroll to position [58, 0]
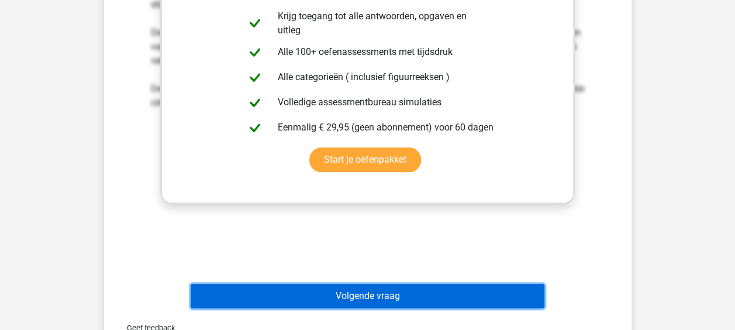
click at [407, 292] on button "Volgende vraag" at bounding box center [368, 296] width 354 height 25
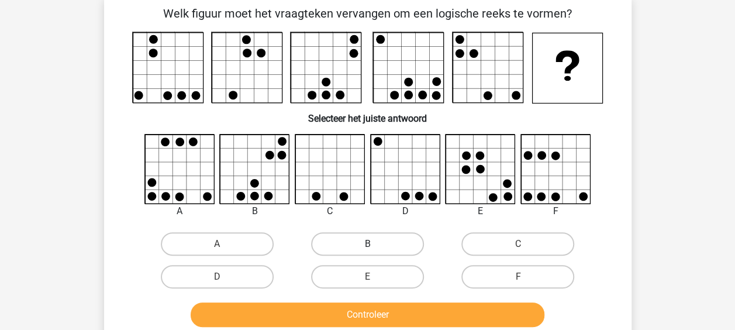
click at [354, 239] on label "B" at bounding box center [367, 243] width 113 height 23
click at [367, 244] on input "B" at bounding box center [371, 248] width 8 height 8
radio input "true"
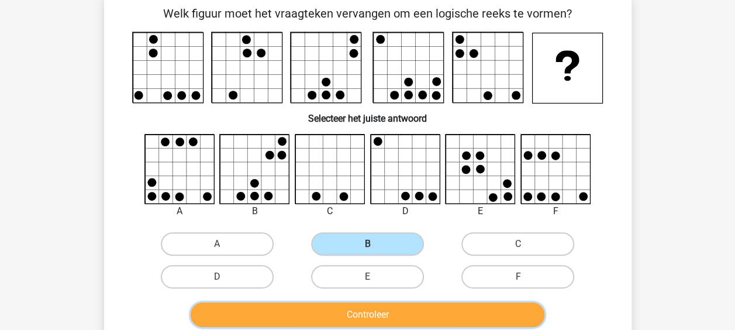
click at [397, 307] on button "Controleer" at bounding box center [368, 314] width 354 height 25
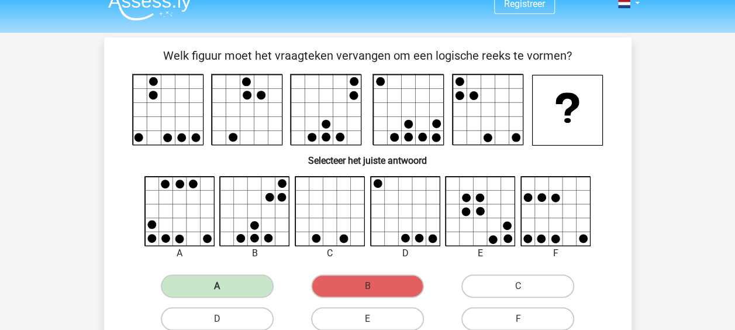
scroll to position [0, 0]
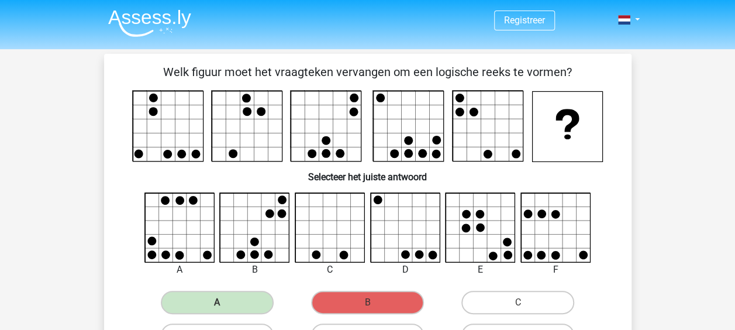
click at [158, 19] on img at bounding box center [149, 22] width 83 height 27
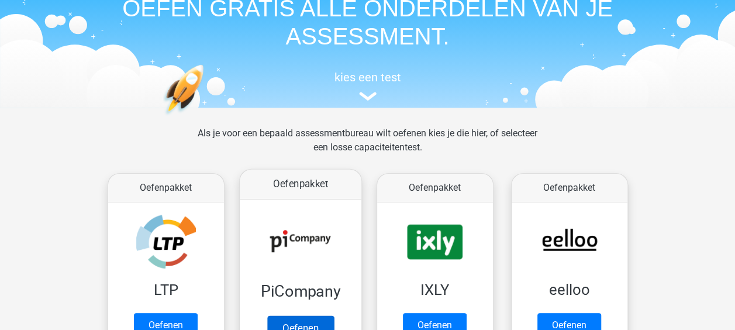
scroll to position [175, 0]
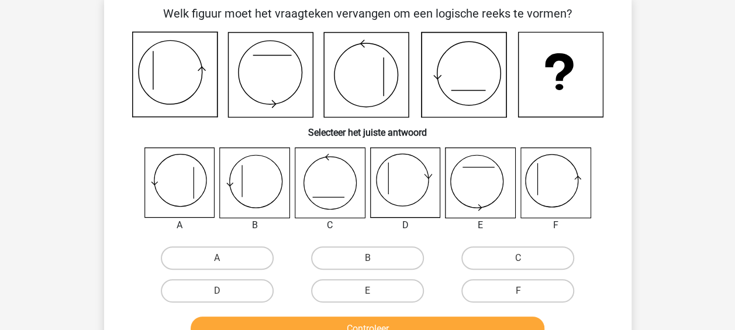
scroll to position [117, 0]
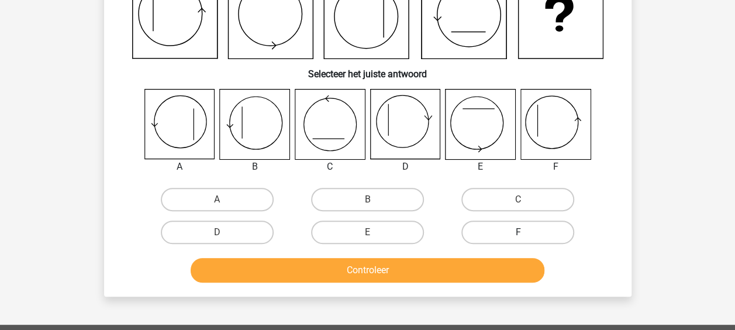
click at [520, 242] on label "F" at bounding box center [517, 231] width 113 height 23
click at [520, 240] on input "F" at bounding box center [522, 236] width 8 height 8
radio input "true"
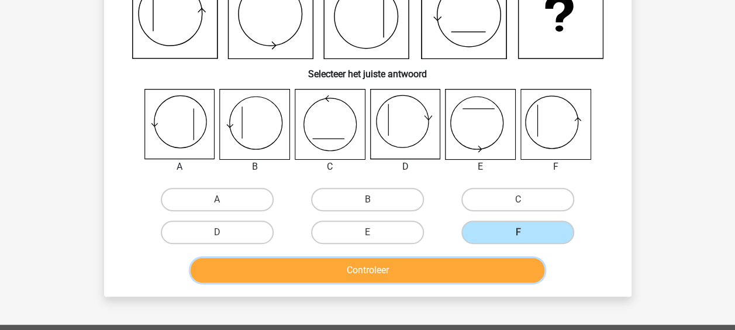
click at [325, 260] on button "Controleer" at bounding box center [368, 270] width 354 height 25
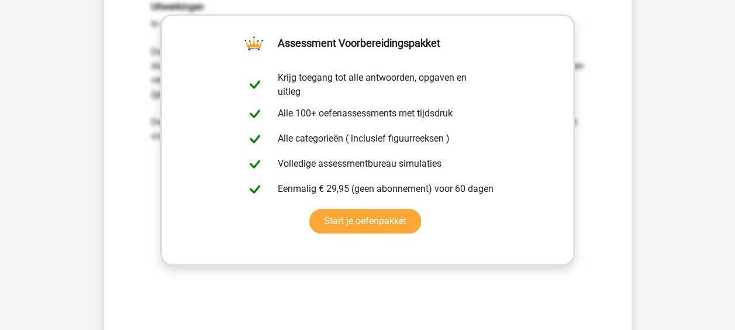
scroll to position [526, 0]
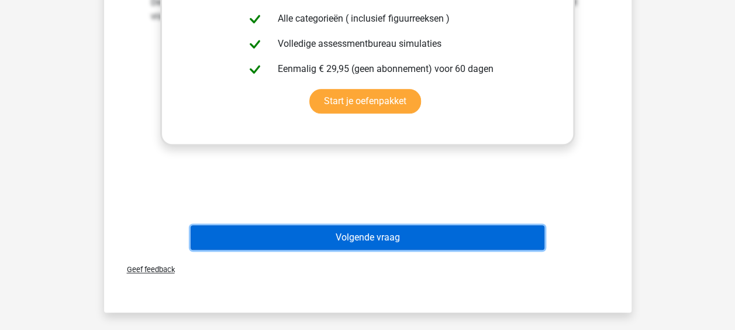
click at [350, 235] on button "Volgende vraag" at bounding box center [368, 237] width 354 height 25
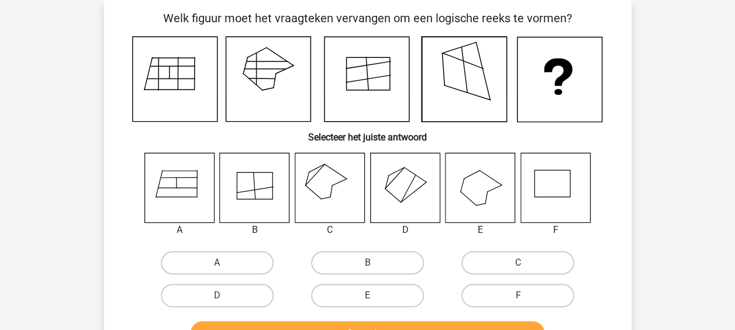
scroll to position [54, 0]
